Goal: Download file/media

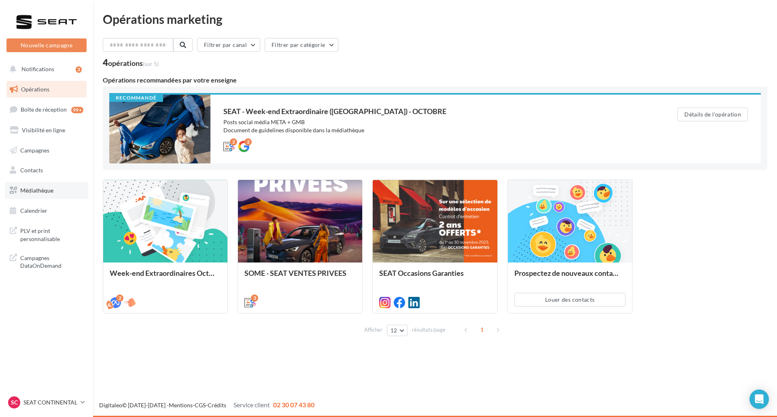
click at [57, 196] on link "Médiathèque" at bounding box center [46, 190] width 83 height 17
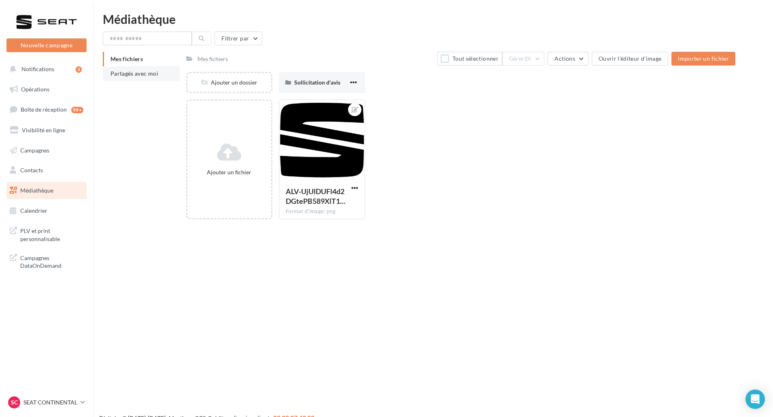
click at [149, 76] on span "Partagés avec moi" at bounding box center [134, 73] width 48 height 7
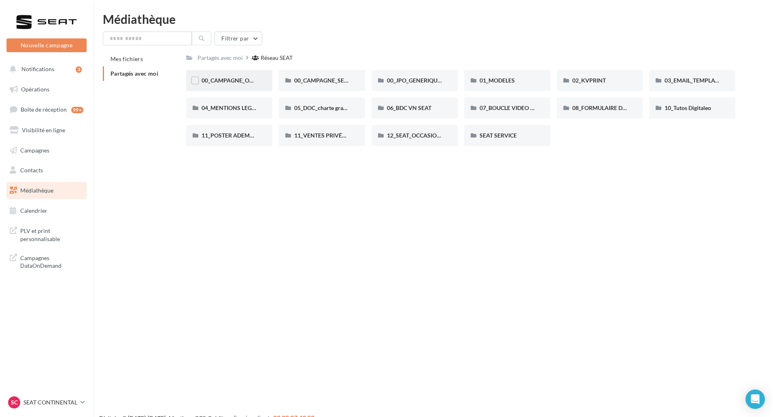
click at [244, 80] on span "00_CAMPAGNE_OCTOBRE" at bounding box center [236, 80] width 69 height 7
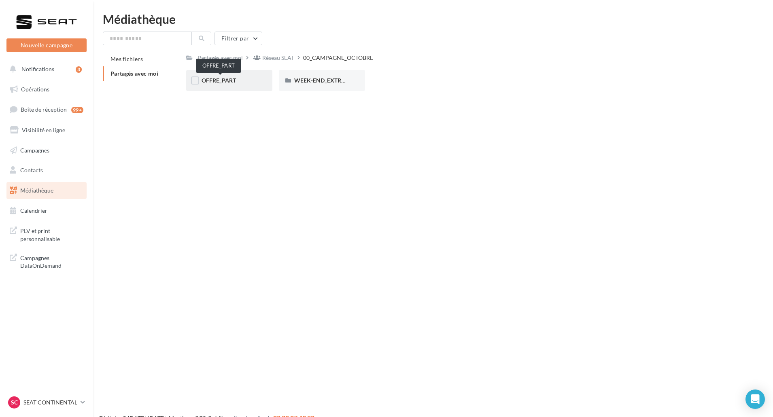
click at [236, 81] on span "OFFRE_PART" at bounding box center [219, 80] width 34 height 7
click at [318, 82] on div "IBIZA" at bounding box center [321, 80] width 55 height 8
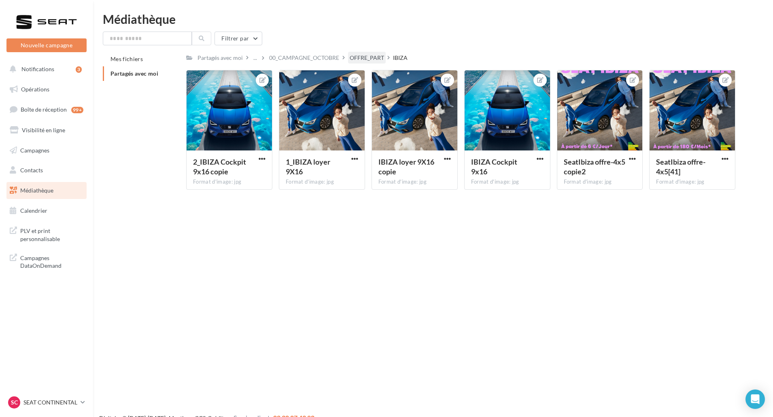
click at [368, 57] on div "OFFRE_PART" at bounding box center [367, 58] width 34 height 8
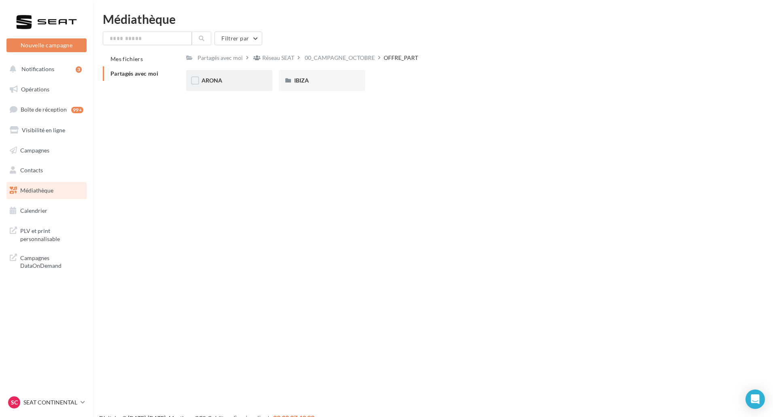
click at [225, 81] on div "ARONA" at bounding box center [229, 80] width 55 height 8
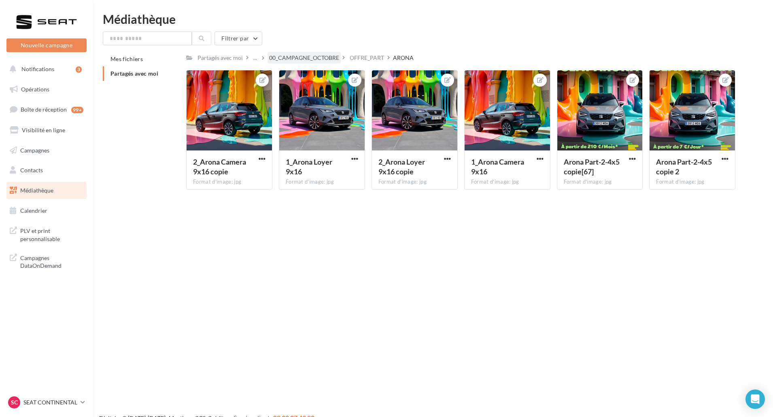
click at [327, 60] on div "00_CAMPAGNE_OCTOBRE" at bounding box center [304, 58] width 70 height 8
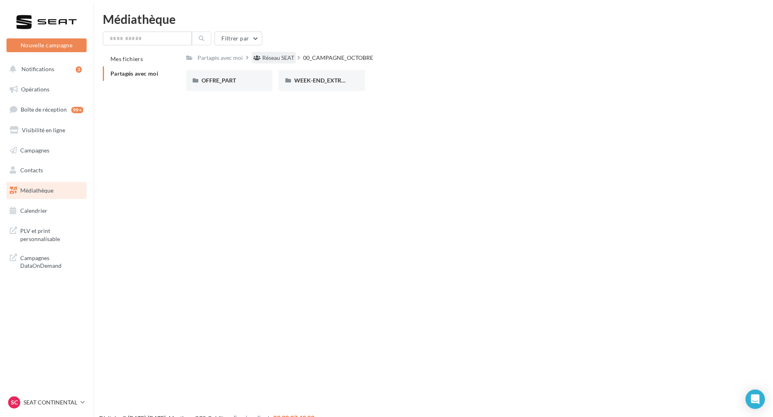
click at [275, 57] on div "Réseau SEAT" at bounding box center [278, 58] width 32 height 8
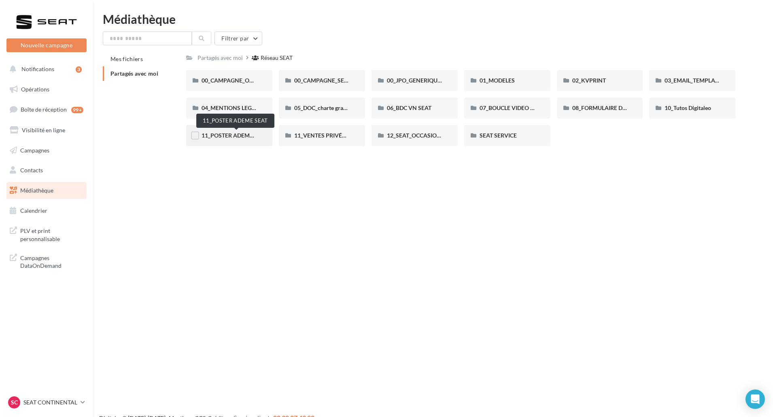
click at [238, 138] on span "11_POSTER ADEME SEAT" at bounding box center [235, 135] width 66 height 7
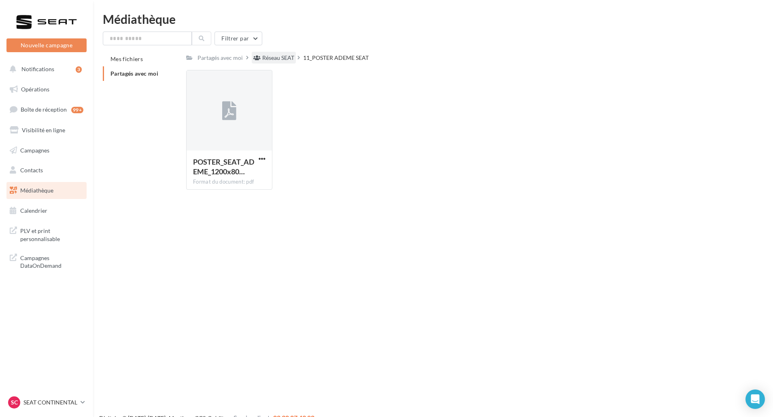
click at [293, 55] on div "Réseau SEAT" at bounding box center [278, 58] width 32 height 8
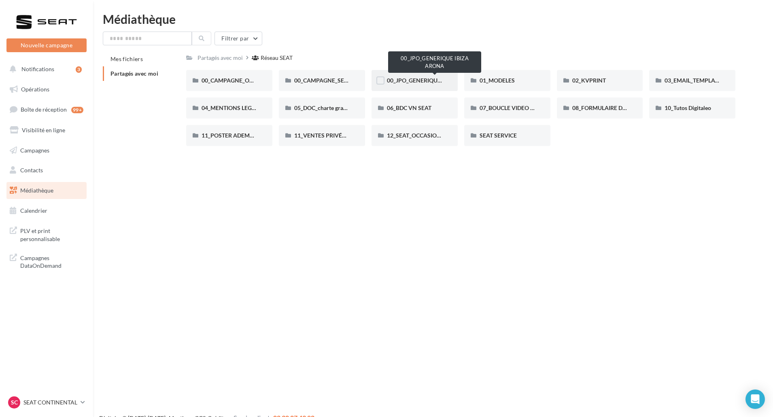
click at [412, 81] on span "00_JPO_GENERIQUE IBIZA ARONA" at bounding box center [432, 80] width 91 height 7
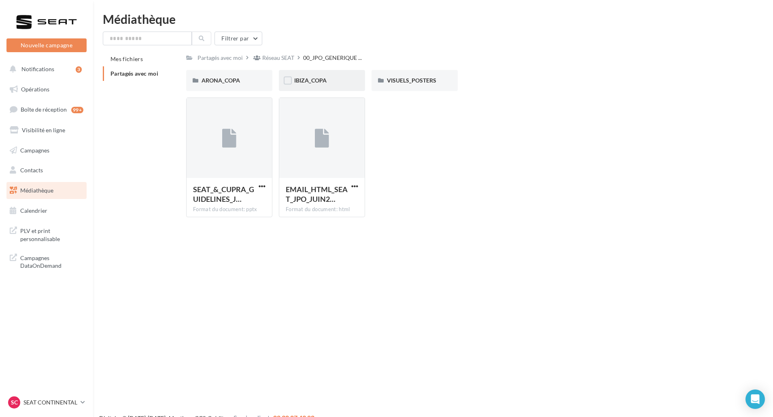
click at [339, 86] on div "IBIZA_COPA" at bounding box center [322, 80] width 86 height 21
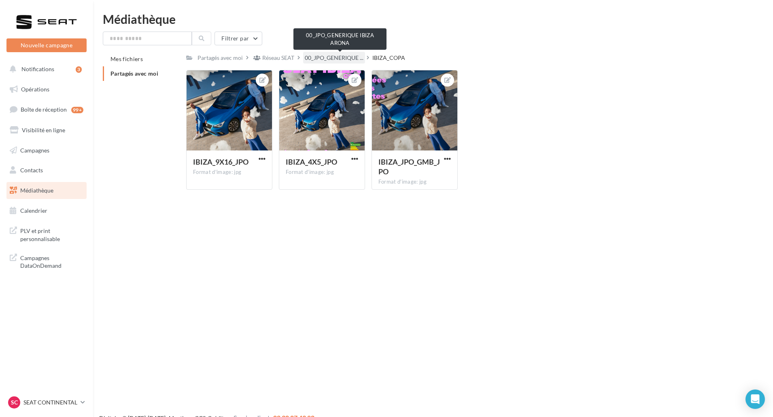
click at [335, 58] on span "00_JPO_GENERIQUE ..." at bounding box center [334, 58] width 59 height 8
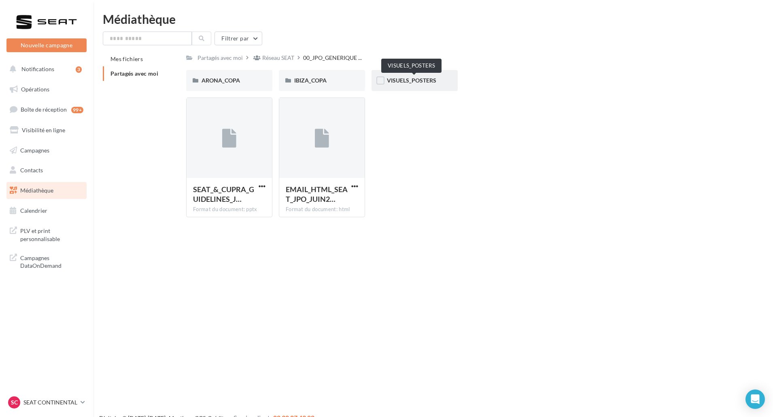
click at [419, 83] on span "VISUELS_POSTERS" at bounding box center [411, 80] width 49 height 7
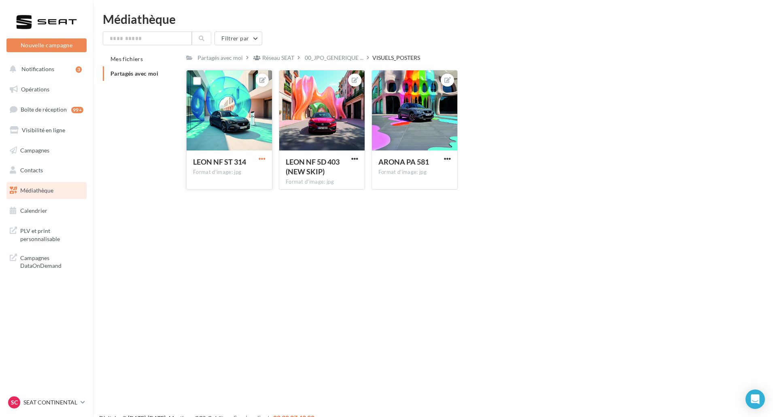
click at [264, 160] on span "button" at bounding box center [262, 158] width 7 height 7
click at [246, 201] on button "Télécharger" at bounding box center [224, 195] width 85 height 21
click at [357, 56] on span "00_JPO_GENERIQUE ..." at bounding box center [334, 58] width 59 height 8
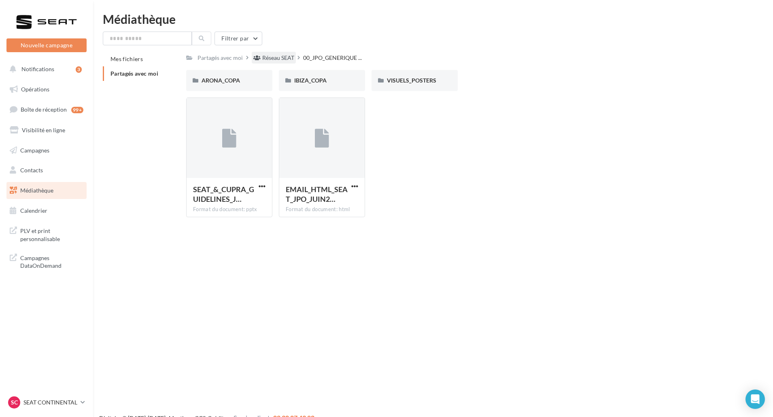
click at [288, 58] on div "Réseau SEAT" at bounding box center [278, 58] width 32 height 8
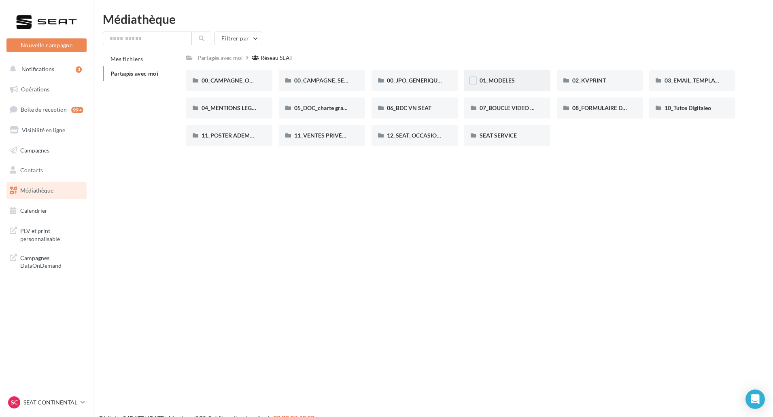
click at [504, 74] on div "01_MODELES" at bounding box center [507, 80] width 86 height 21
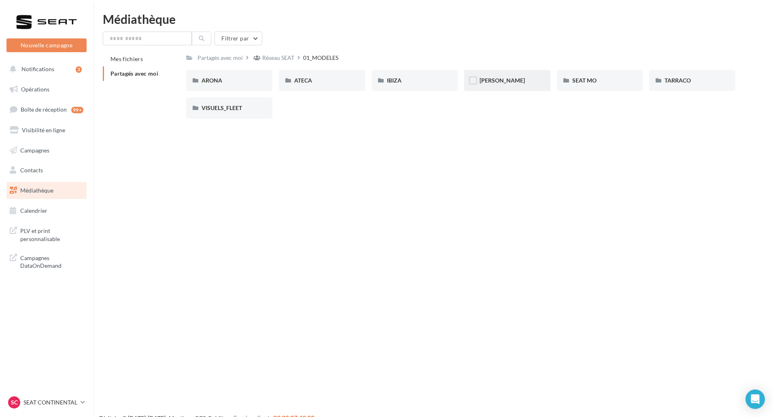
click at [503, 77] on div "LEON" at bounding box center [507, 80] width 55 height 8
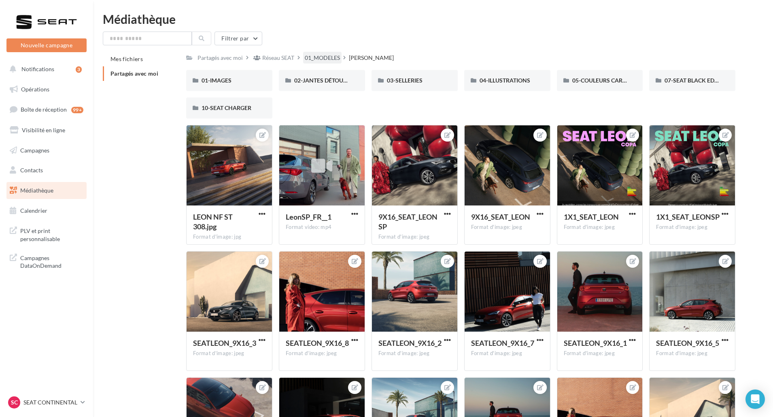
click at [329, 60] on div "01_MODELES" at bounding box center [322, 58] width 35 height 8
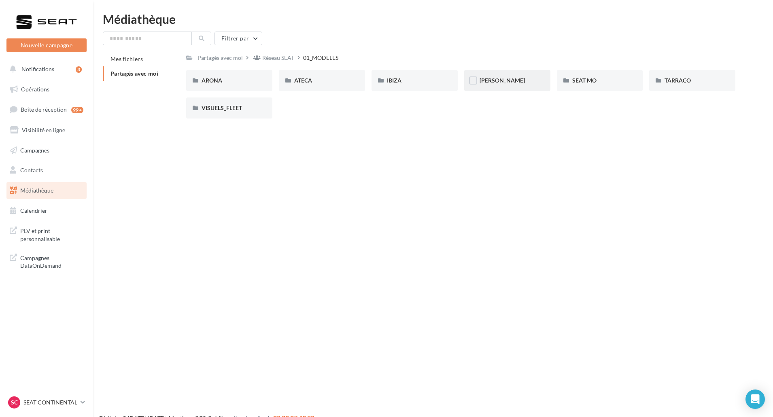
click at [501, 83] on div "LEON" at bounding box center [507, 80] width 55 height 8
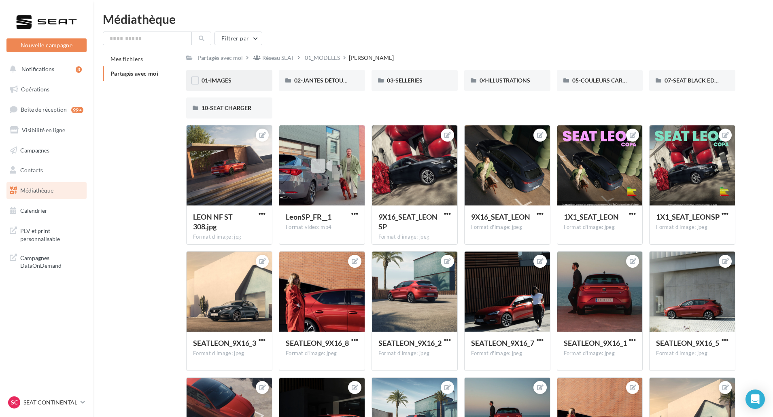
click at [250, 77] on div "01-IMAGES" at bounding box center [229, 80] width 55 height 8
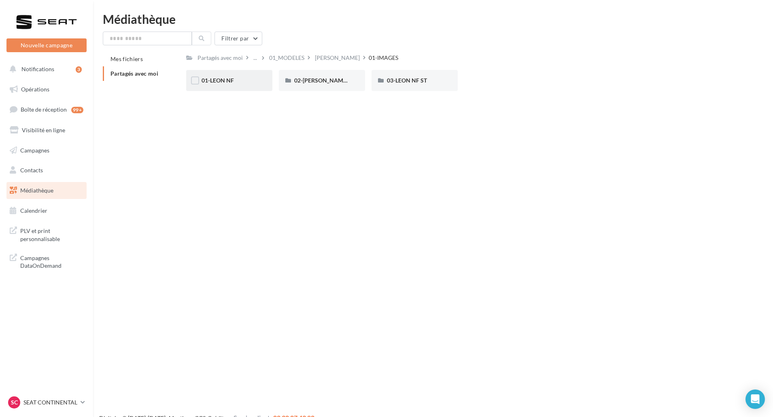
click at [242, 83] on div "01-LEON NF" at bounding box center [229, 80] width 55 height 8
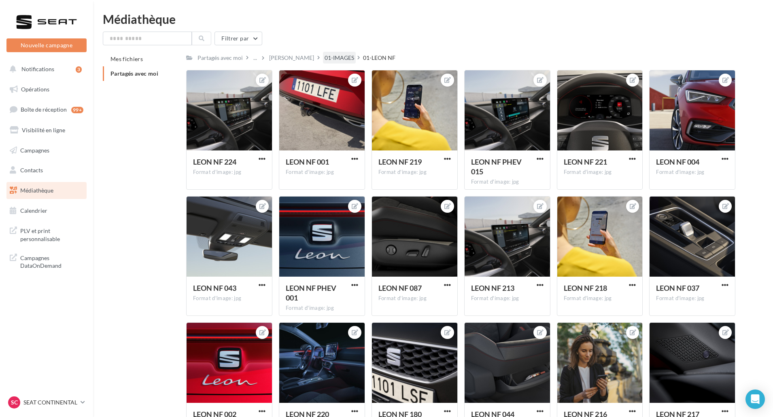
click at [325, 58] on div "01-IMAGES" at bounding box center [340, 58] width 30 height 8
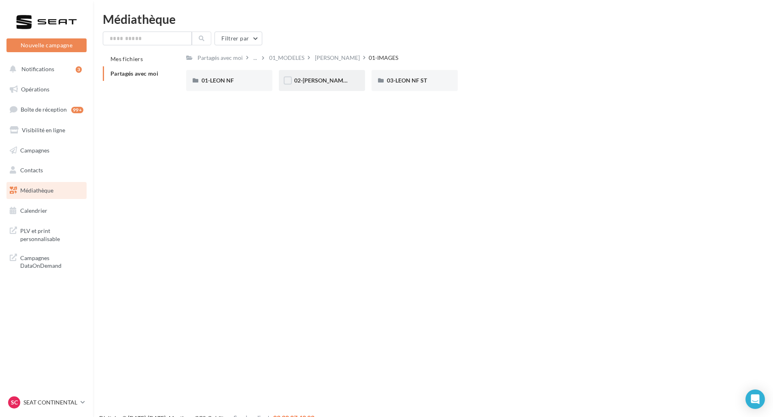
click at [319, 85] on div "02-LEON NF 5D" at bounding box center [322, 80] width 86 height 21
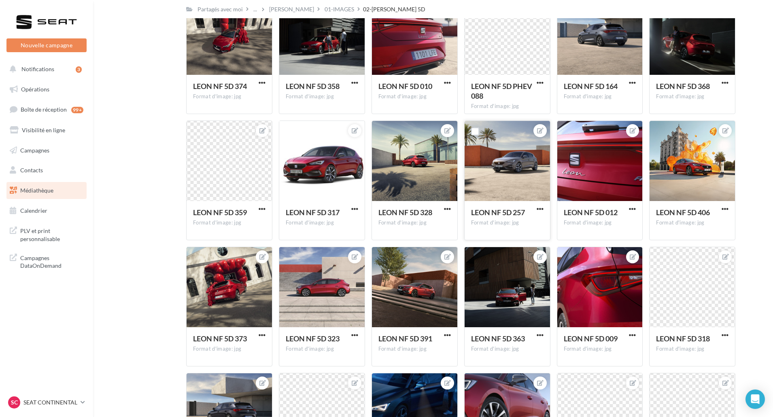
scroll to position [228, 0]
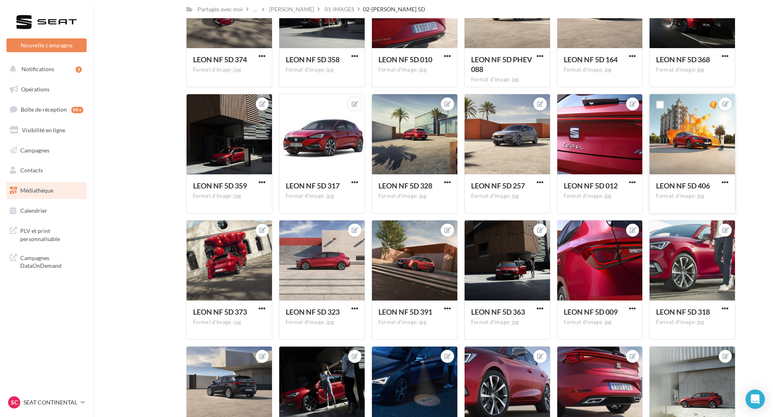
click at [720, 182] on button "button" at bounding box center [725, 183] width 10 height 8
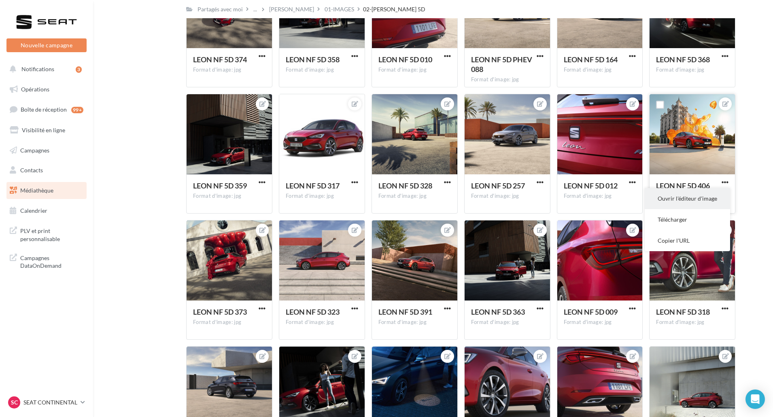
click at [714, 193] on button "Ouvrir l'éditeur d'image" at bounding box center [687, 198] width 85 height 21
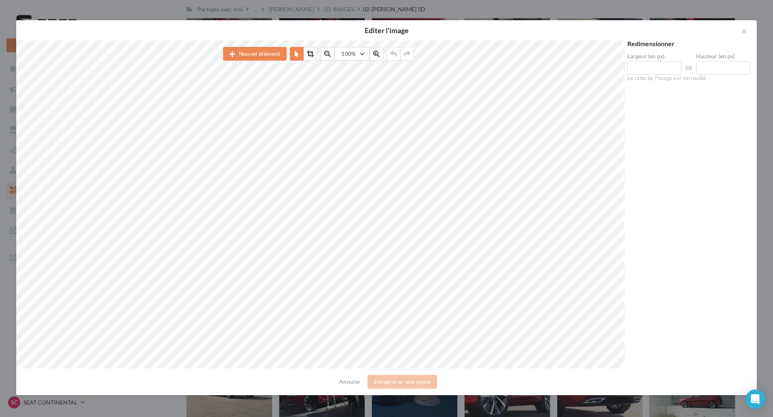
click at [459, 8] on div at bounding box center [386, 208] width 773 height 417
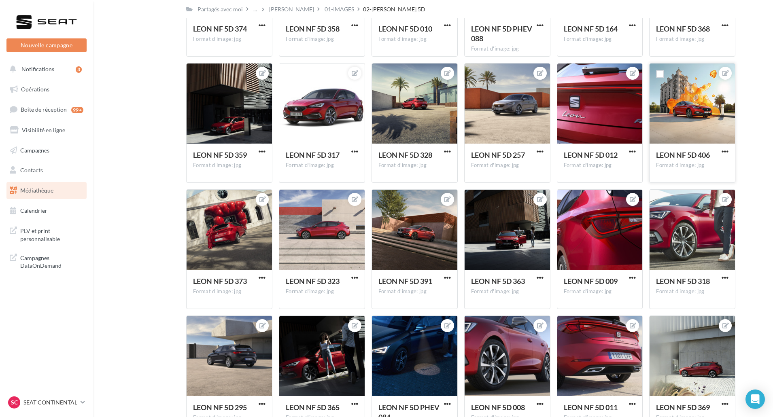
scroll to position [309, 0]
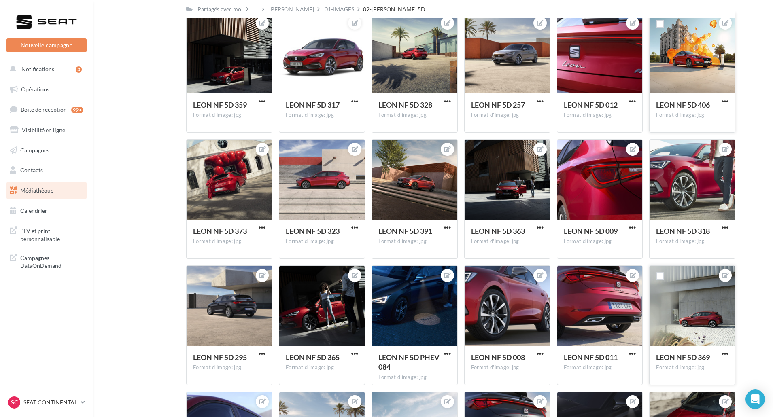
click at [682, 350] on div "LEON NF 5D 369 Format d'image: jpg" at bounding box center [691, 365] width 85 height 38
click at [682, 357] on span "LEON NF 5D 369" at bounding box center [683, 357] width 54 height 9
click at [724, 355] on span "button" at bounding box center [725, 353] width 7 height 7
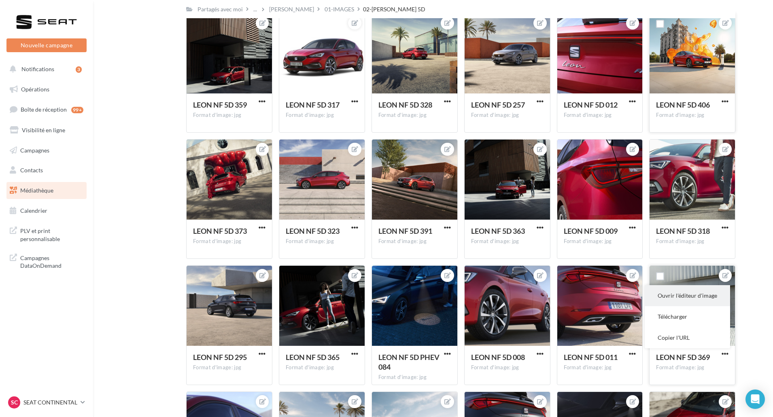
click at [693, 301] on button "Ouvrir l'éditeur d'image" at bounding box center [687, 295] width 85 height 21
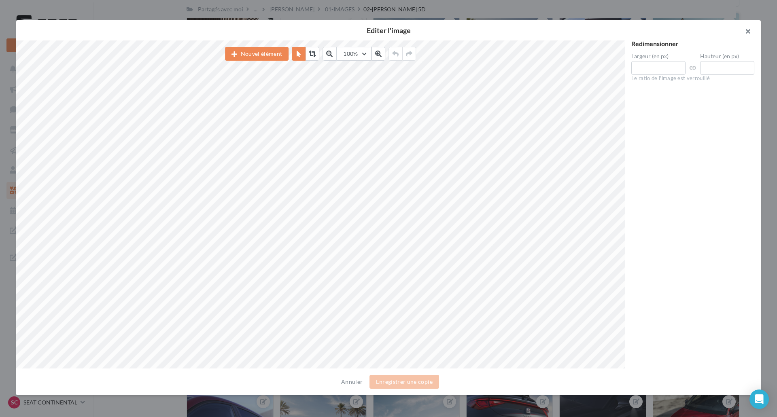
click at [750, 32] on button "button" at bounding box center [744, 32] width 32 height 24
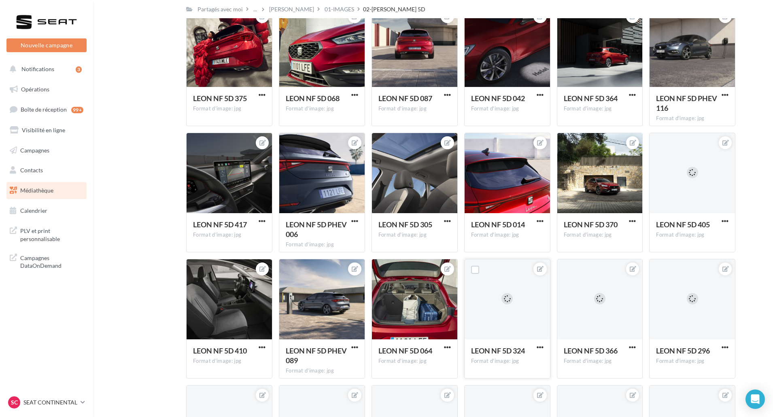
scroll to position [823, 0]
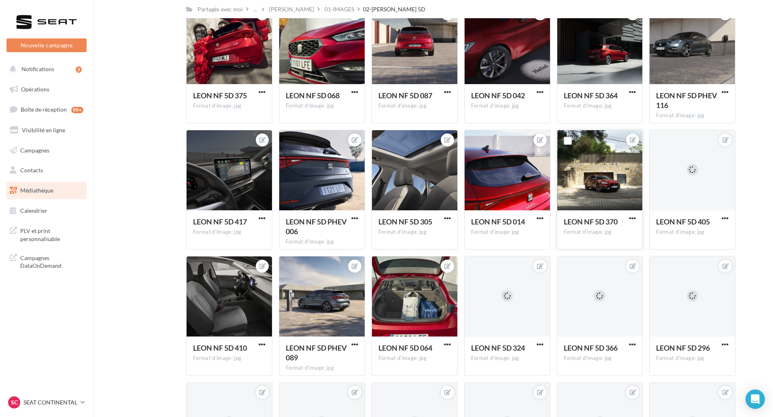
click at [628, 217] on button "button" at bounding box center [632, 219] width 10 height 8
click at [622, 232] on button "Ouvrir l'éditeur d'image" at bounding box center [594, 234] width 85 height 21
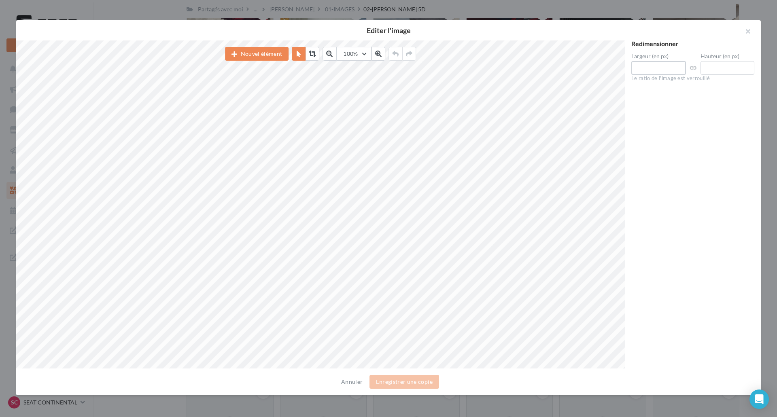
click at [613, 70] on div "Nouvel élément 100% 50 60 70 80 90 100 125 150 300 500 Redimensionner Largeur (…" at bounding box center [385, 204] width 738 height 328
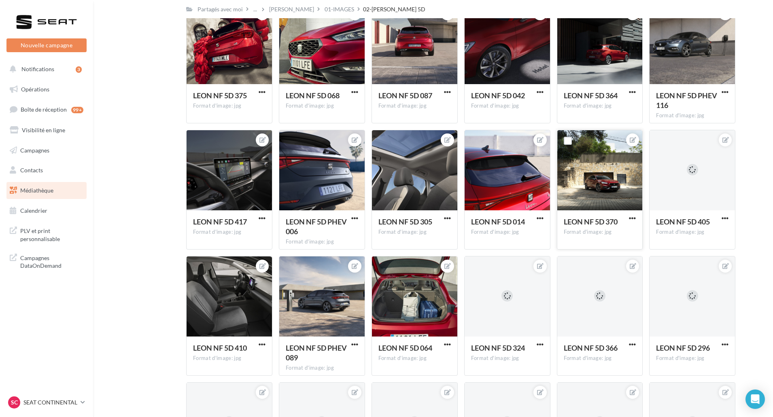
click at [393, 9] on div at bounding box center [386, 196] width 773 height 417
click at [634, 214] on div at bounding box center [632, 218] width 10 height 8
click at [631, 219] on span "button" at bounding box center [632, 218] width 7 height 7
click at [606, 258] on button "Télécharger" at bounding box center [594, 255] width 85 height 21
